Goal: Task Accomplishment & Management: Manage account settings

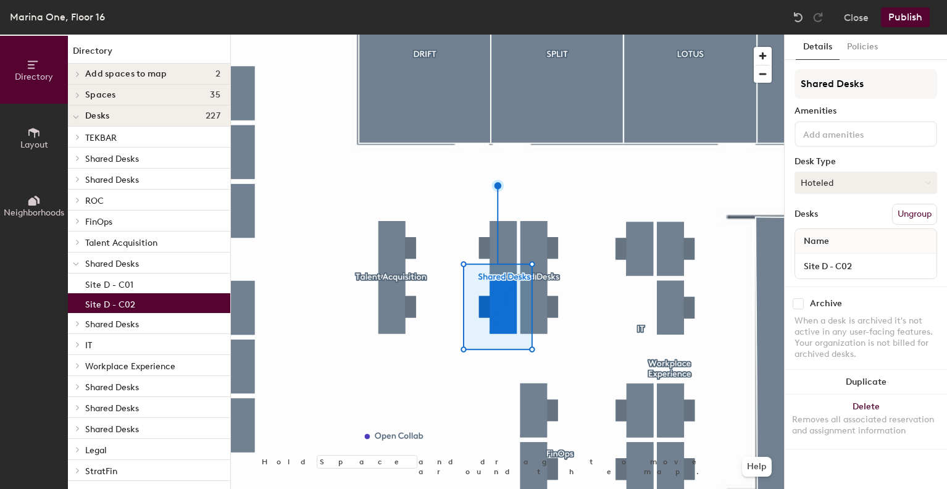
click at [849, 173] on button "Hoteled" at bounding box center [866, 183] width 143 height 22
click at [837, 219] on div "Assigned" at bounding box center [856, 221] width 123 height 19
click at [878, 192] on button "Assigned" at bounding box center [866, 183] width 143 height 22
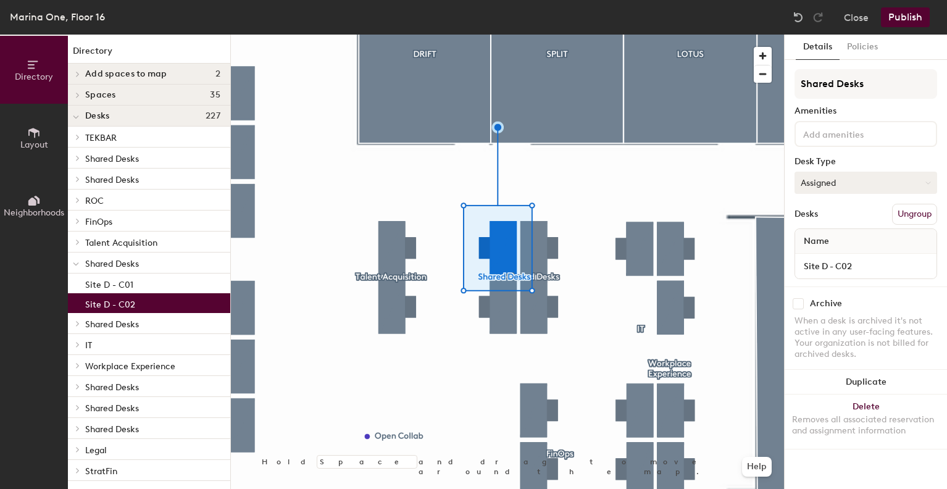
click at [885, 178] on button "Assigned" at bounding box center [866, 183] width 143 height 22
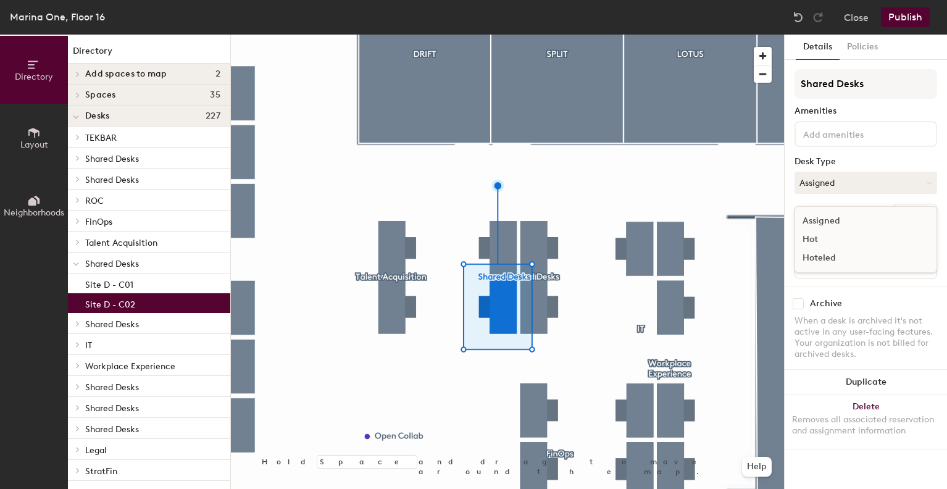
click at [813, 259] on div "Hoteled" at bounding box center [856, 258] width 123 height 19
click at [854, 16] on button "Close" at bounding box center [856, 17] width 25 height 20
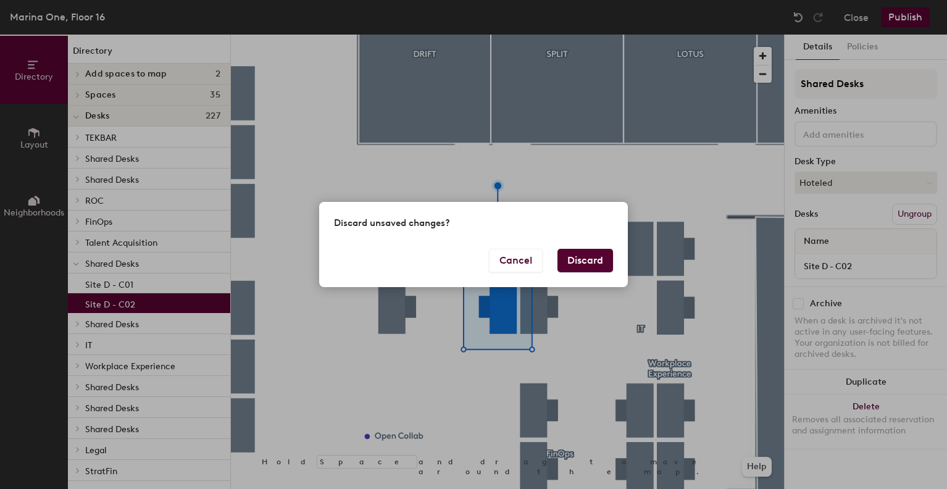
click at [575, 262] on button "Discard" at bounding box center [586, 260] width 56 height 23
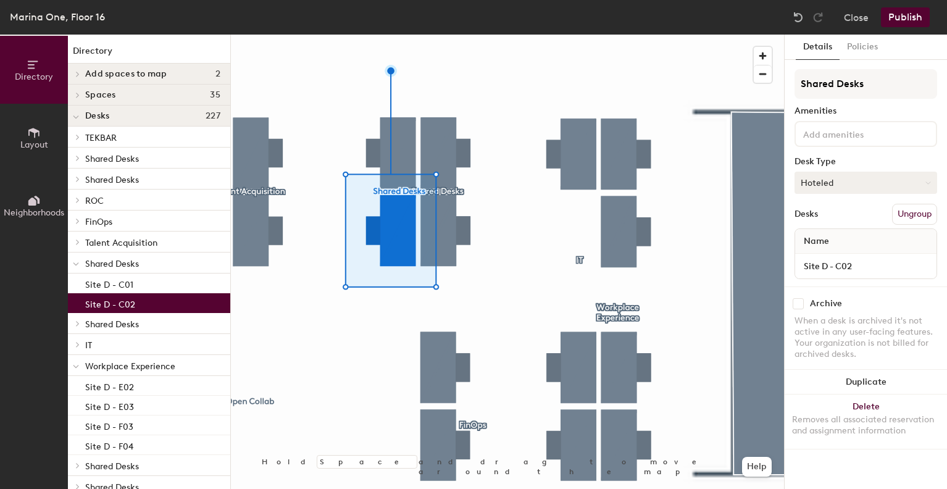
click at [916, 178] on button "Hoteled" at bounding box center [866, 183] width 143 height 22
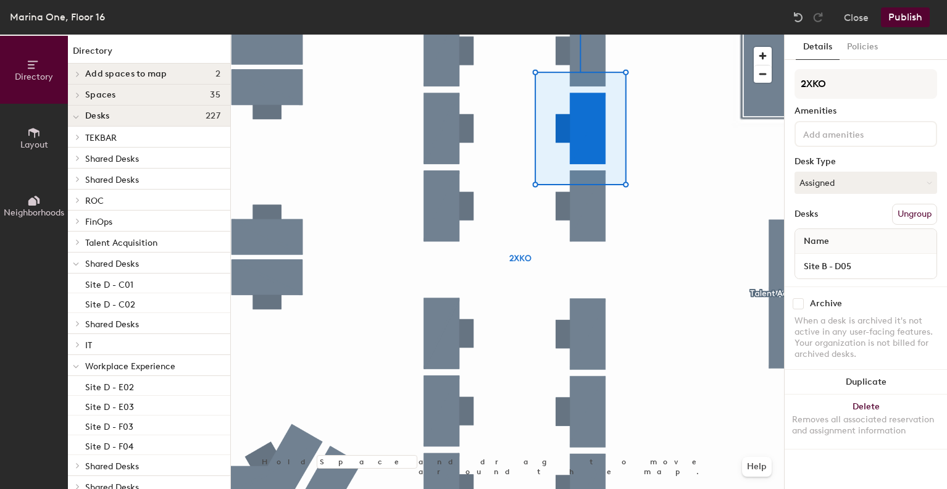
click at [808, 238] on div "Directory Layout Neighborhoods Directory Add spaces to map 2 Aphelios Taric Spa…" at bounding box center [473, 262] width 947 height 454
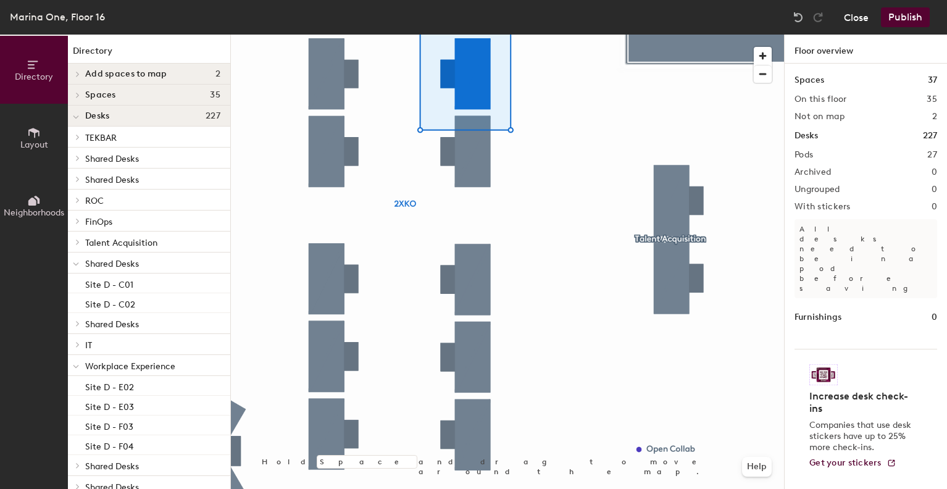
click at [847, 13] on button "Close" at bounding box center [856, 17] width 25 height 20
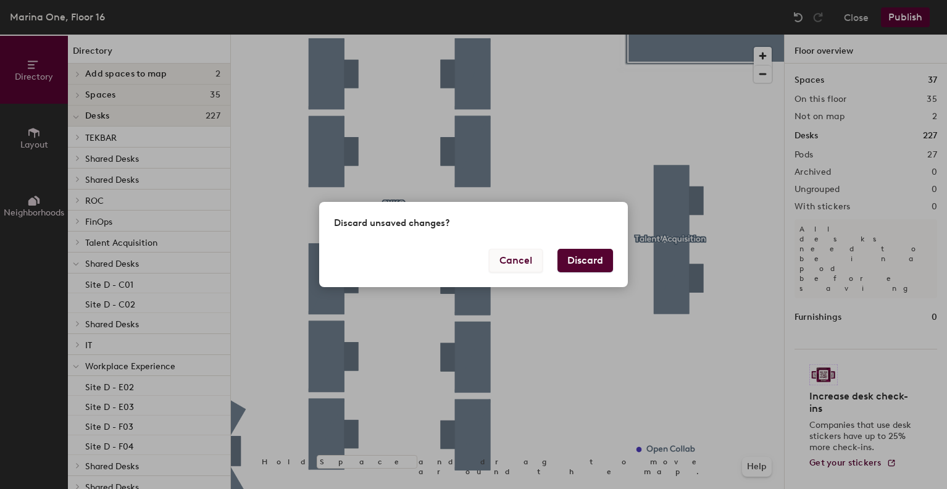
drag, startPoint x: 582, startPoint y: 260, endPoint x: 512, endPoint y: 257, distance: 70.4
click at [512, 257] on div "Cancel Discard" at bounding box center [473, 268] width 309 height 38
click at [512, 257] on button "Cancel" at bounding box center [516, 260] width 54 height 23
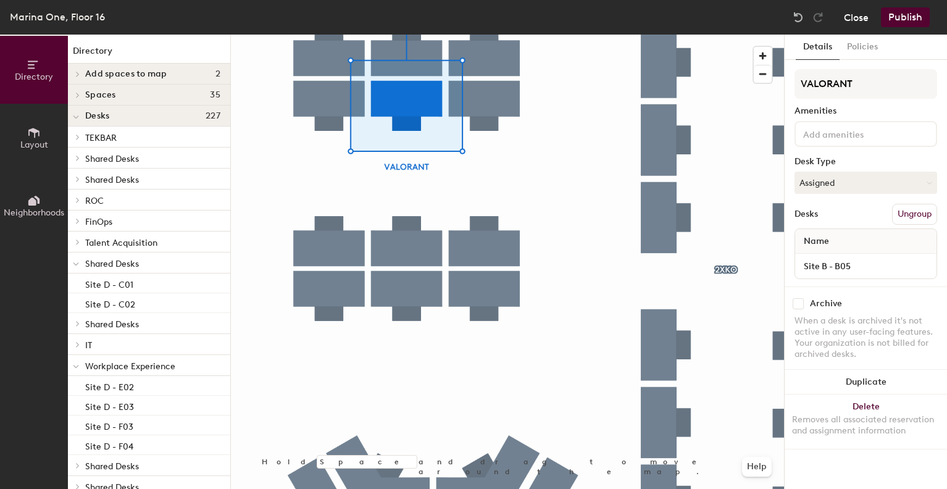
click at [855, 20] on button "Close" at bounding box center [856, 17] width 25 height 20
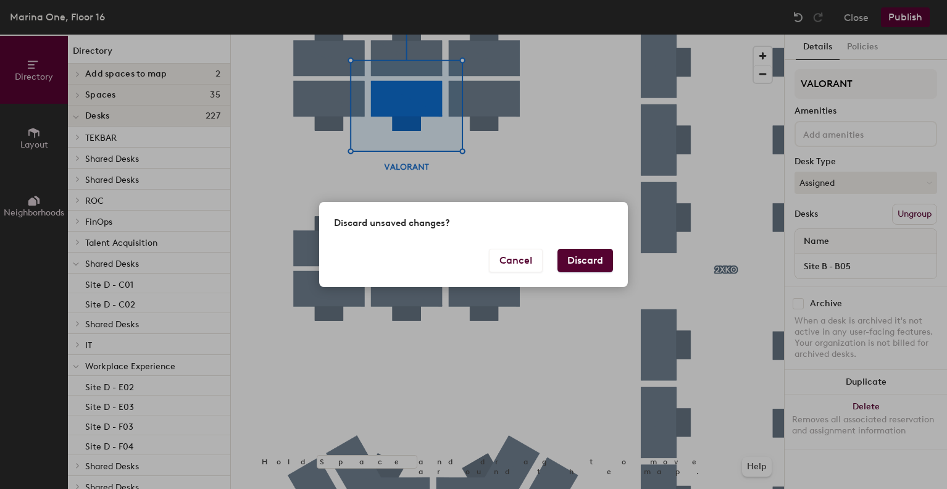
click at [591, 269] on button "Discard" at bounding box center [586, 260] width 56 height 23
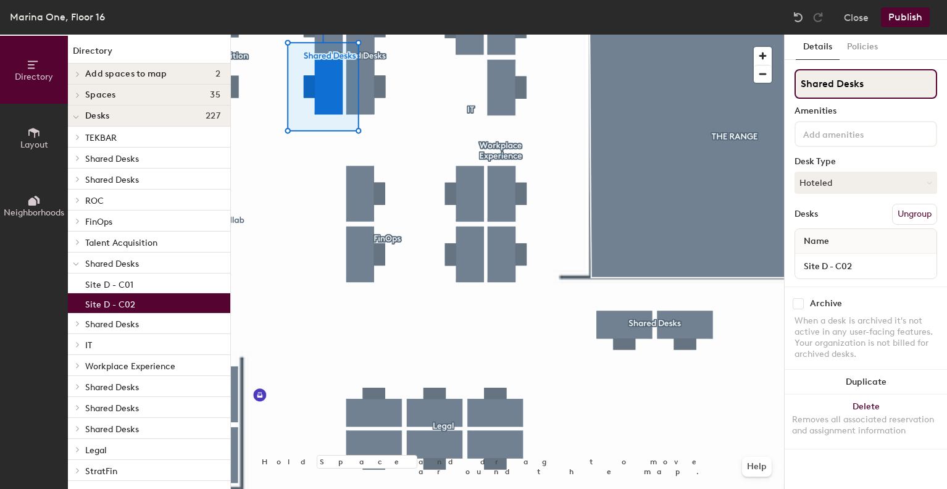
click at [875, 77] on input "Shared Desks" at bounding box center [866, 84] width 143 height 30
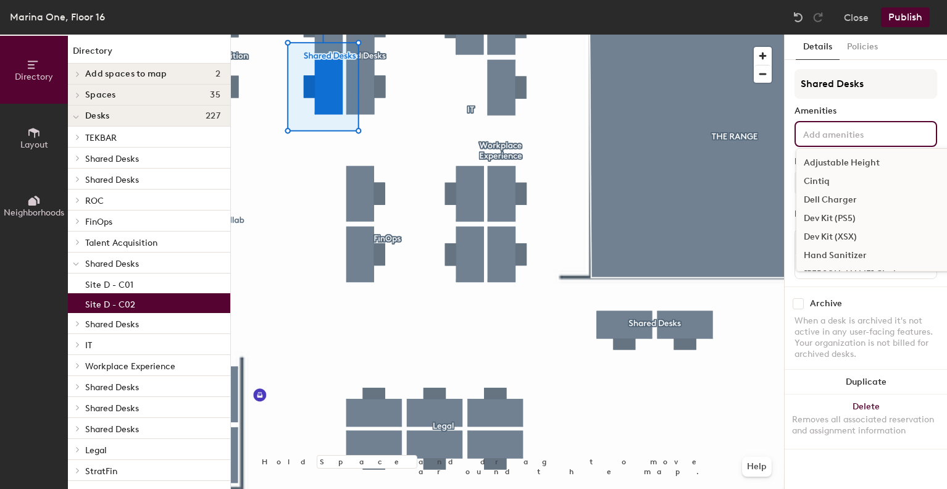
click at [879, 138] on input at bounding box center [856, 133] width 111 height 15
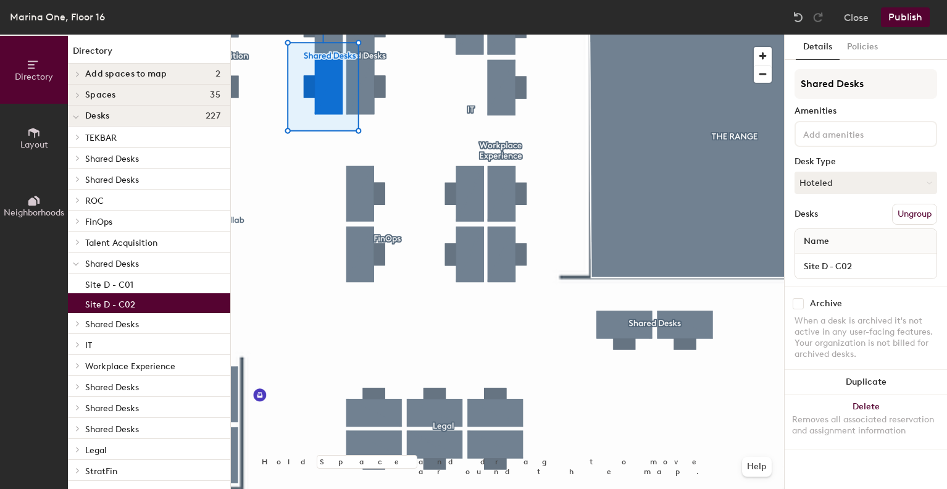
click at [858, 107] on div "Amenities" at bounding box center [866, 111] width 143 height 10
click at [870, 191] on button "Hoteled" at bounding box center [866, 183] width 143 height 22
click at [836, 212] on div "Assigned" at bounding box center [856, 221] width 123 height 19
click at [924, 12] on button "Publish" at bounding box center [905, 17] width 49 height 20
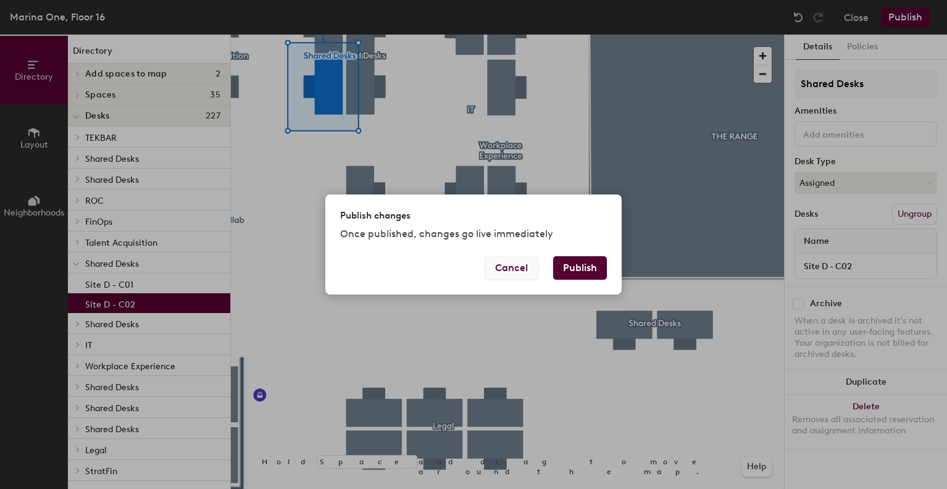
drag, startPoint x: 566, startPoint y: 266, endPoint x: 508, endPoint y: 271, distance: 58.2
click at [506, 271] on div "Cancel Publish" at bounding box center [473, 275] width 296 height 38
click at [508, 271] on button "Cancel" at bounding box center [512, 267] width 54 height 23
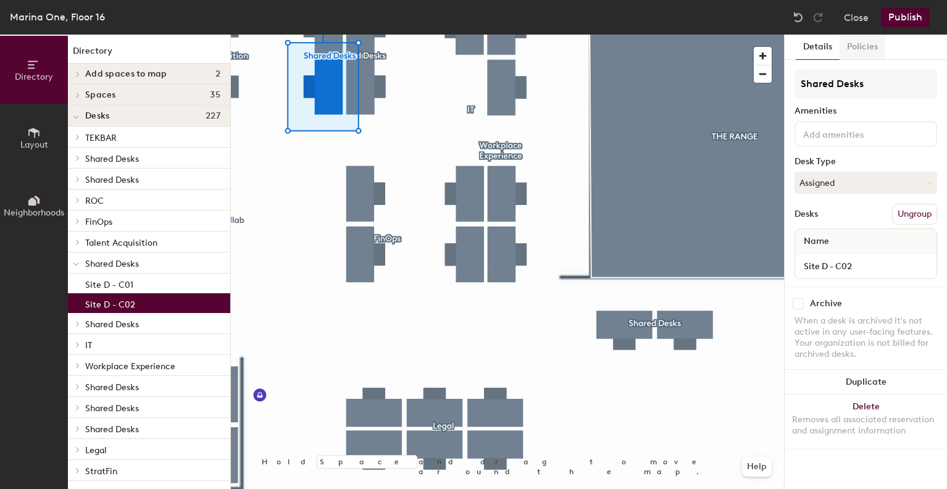
click at [864, 41] on button "Policies" at bounding box center [863, 47] width 46 height 25
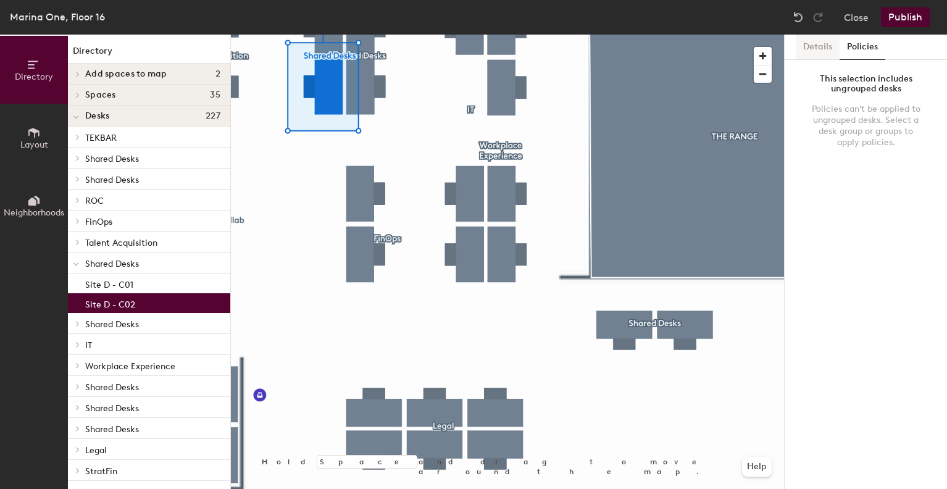
click at [824, 44] on button "Details" at bounding box center [818, 47] width 44 height 25
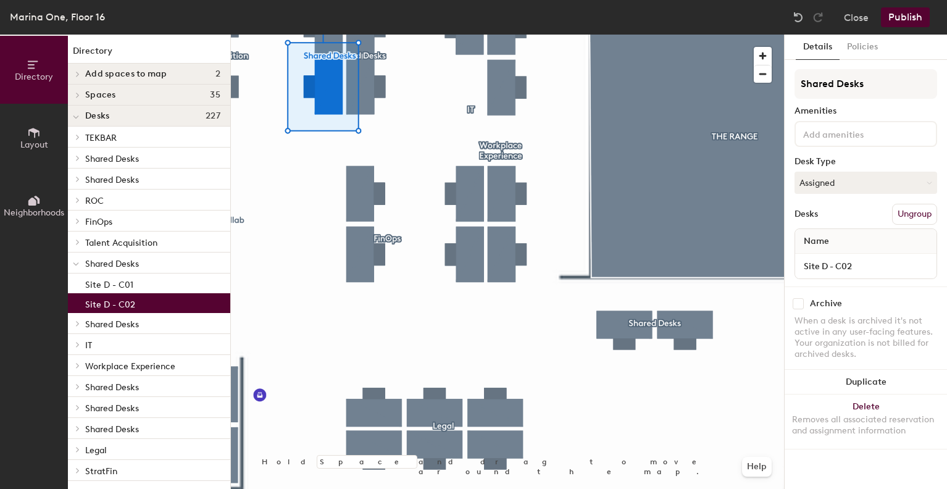
click at [921, 19] on button "Publish" at bounding box center [905, 17] width 49 height 20
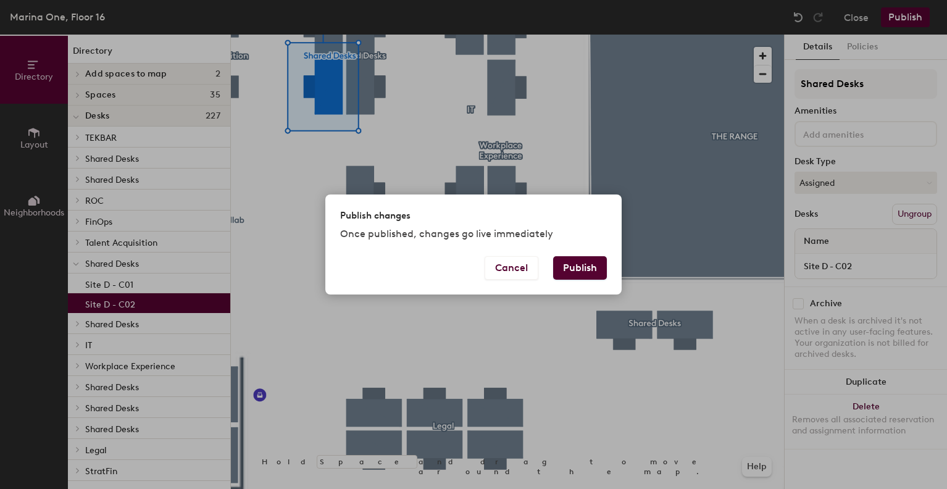
click at [591, 259] on button "Publish" at bounding box center [580, 267] width 54 height 23
